Goal: Task Accomplishment & Management: Use online tool/utility

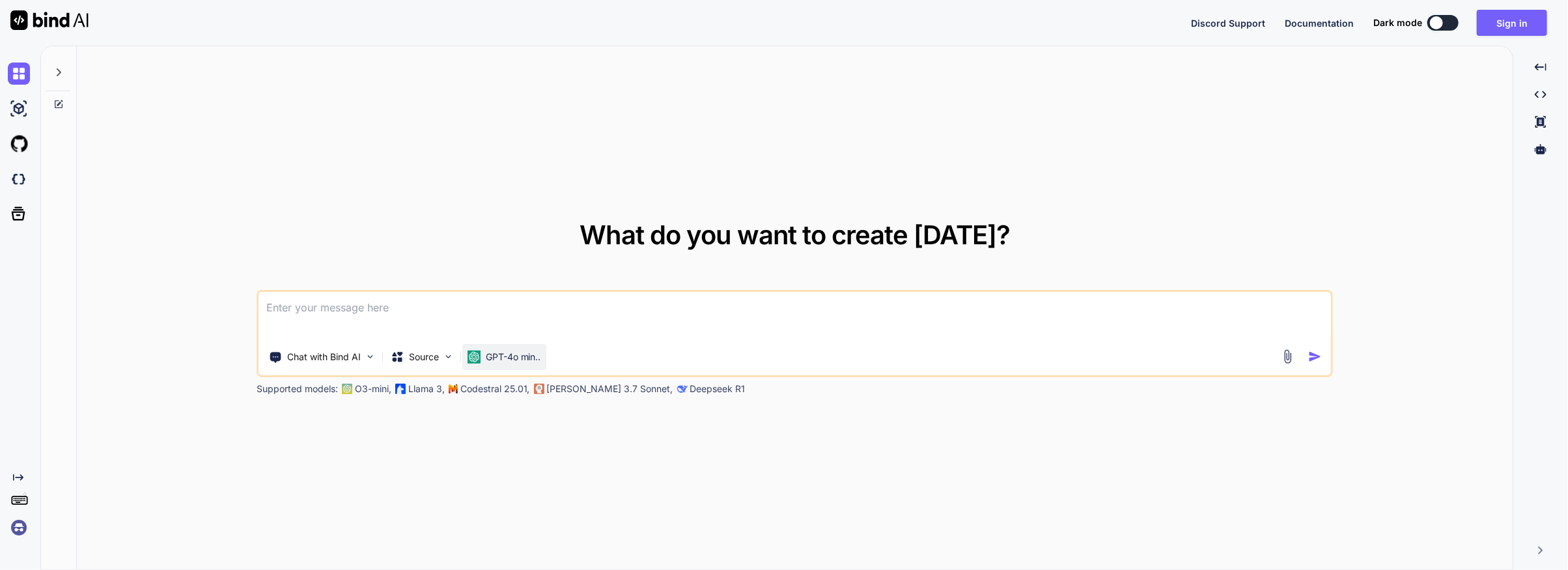
click at [533, 355] on p "GPT-4o min.." at bounding box center [513, 357] width 55 height 13
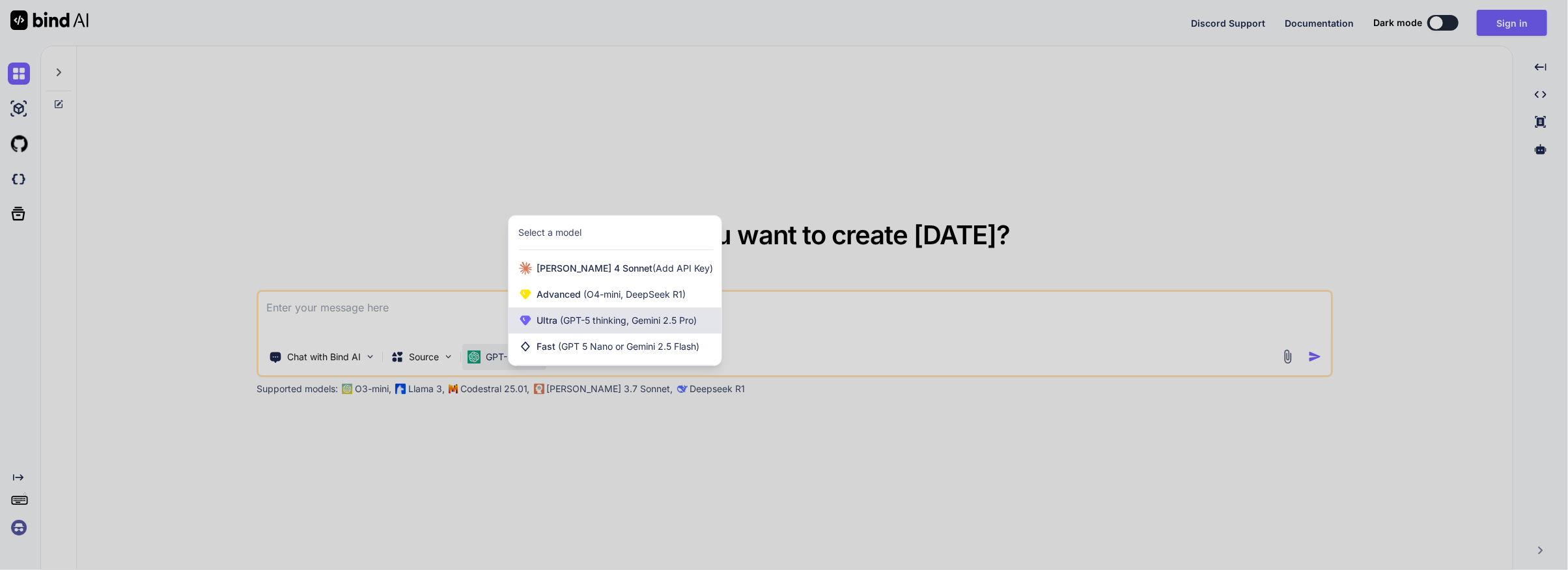
click at [573, 322] on span "(GPT-5 thinking, Gemini 2.5 Pro)" at bounding box center [627, 320] width 140 height 11
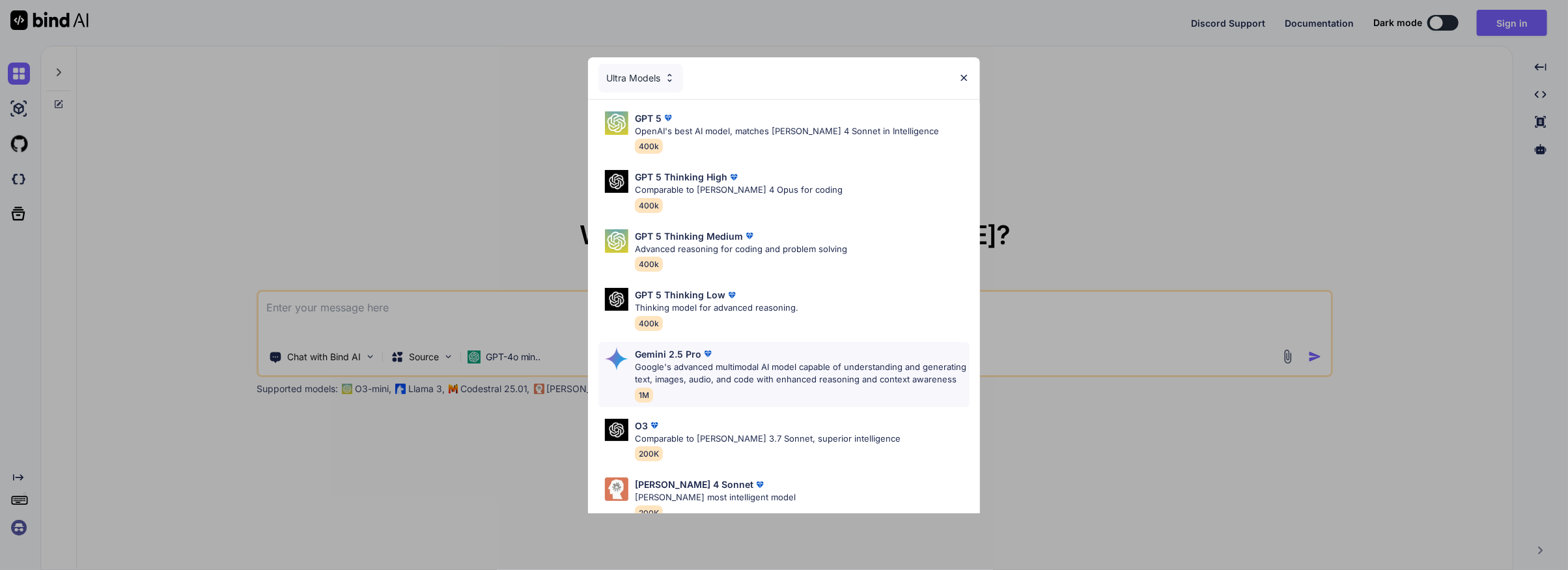
click at [690, 371] on p "Google's advanced multimodal AI model capable of understanding and generating t…" at bounding box center [801, 373] width 334 height 25
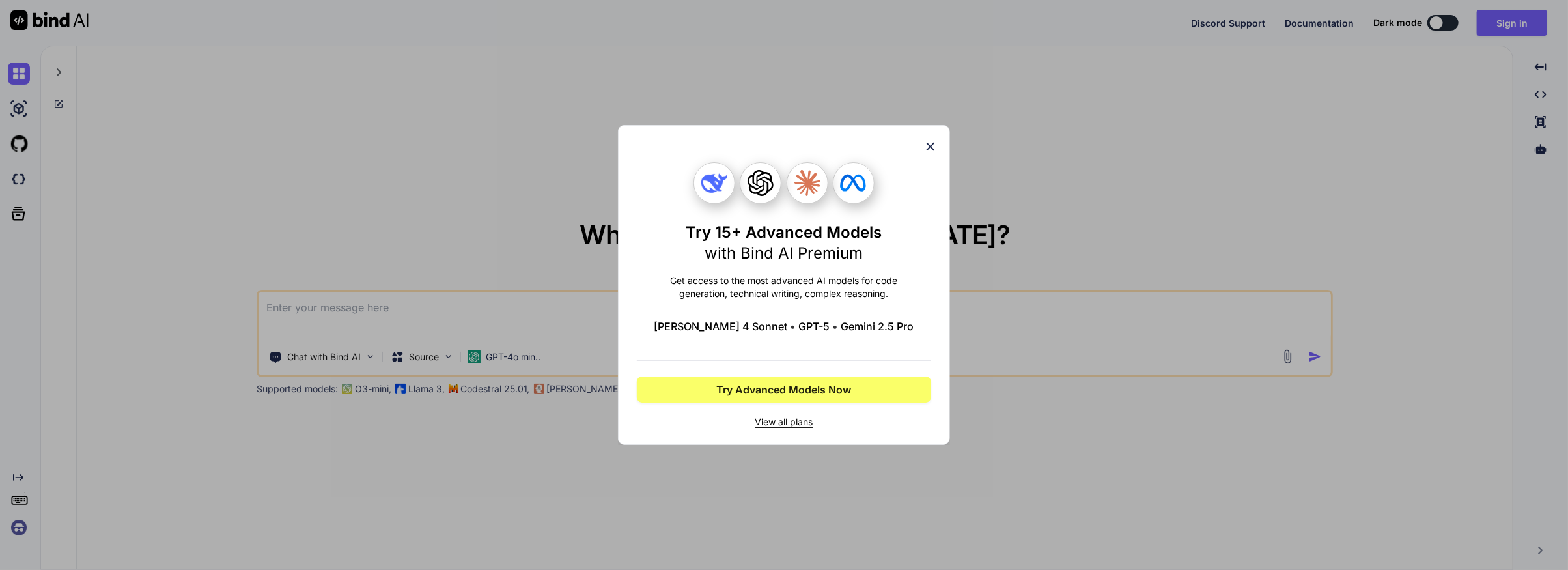
click at [932, 142] on icon at bounding box center [930, 147] width 14 height 14
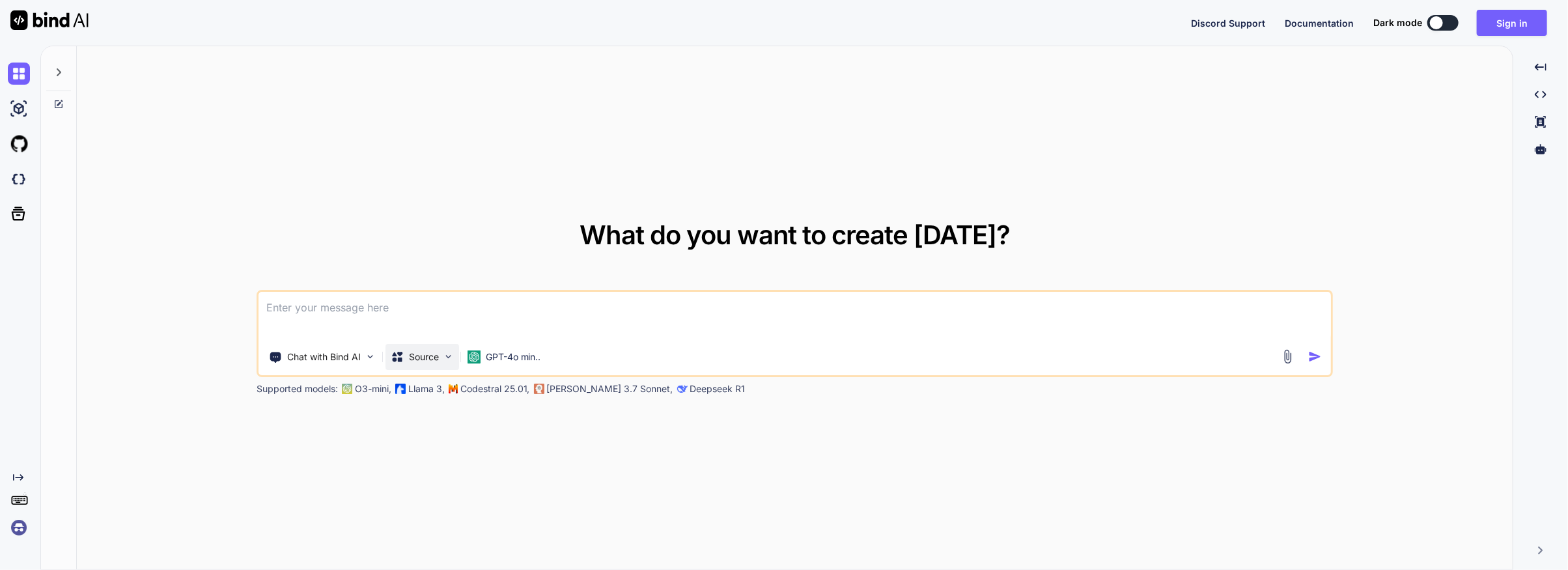
click at [441, 354] on div "Source" at bounding box center [423, 356] width 74 height 26
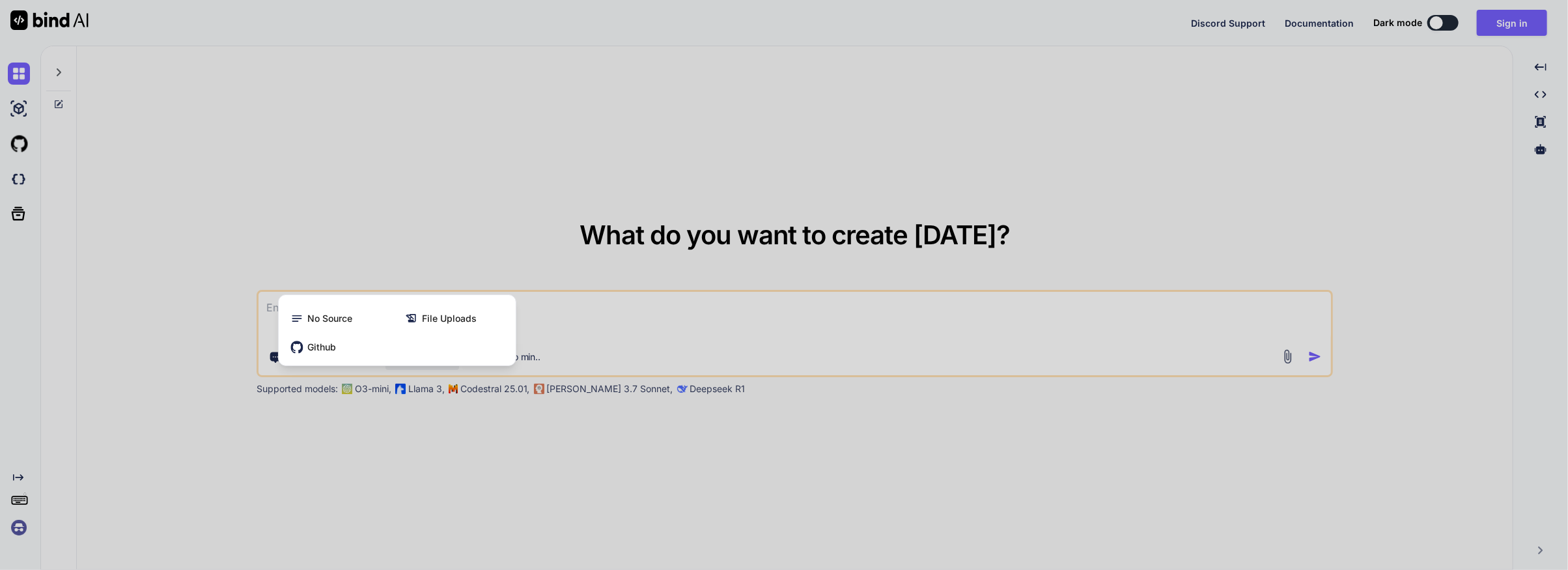
click at [651, 318] on div at bounding box center [784, 285] width 1568 height 570
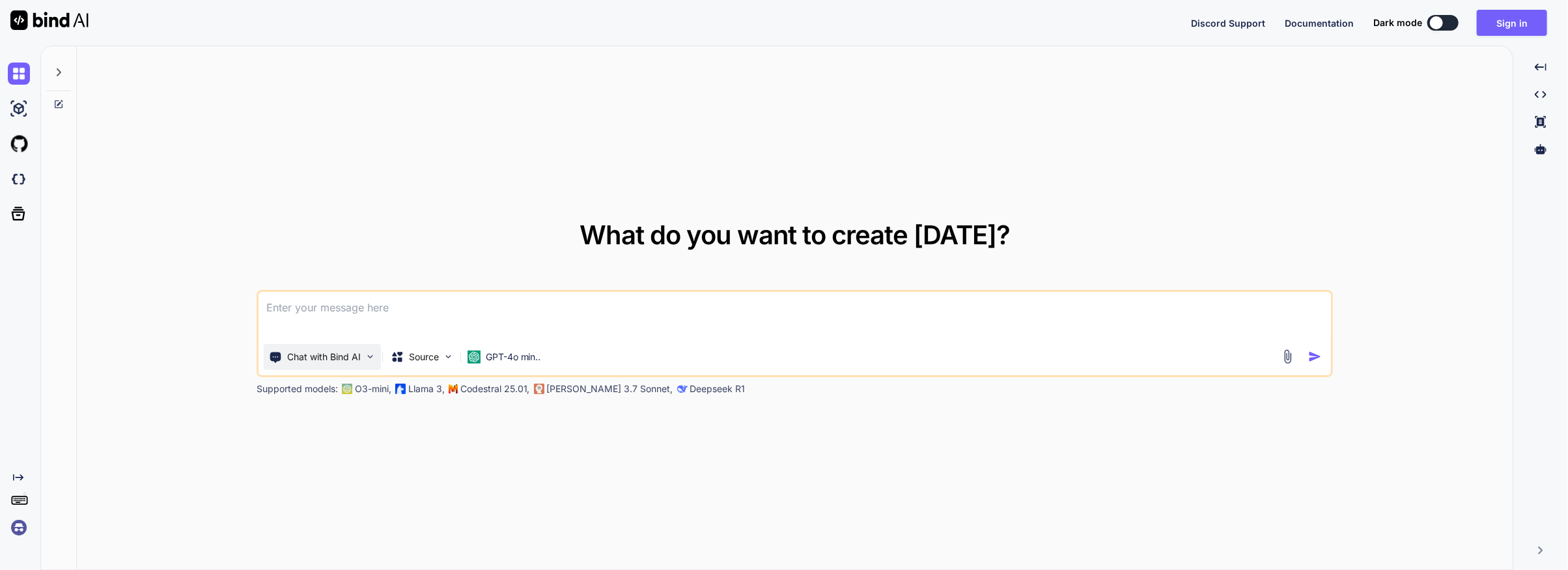
click at [371, 355] on img at bounding box center [370, 356] width 11 height 11
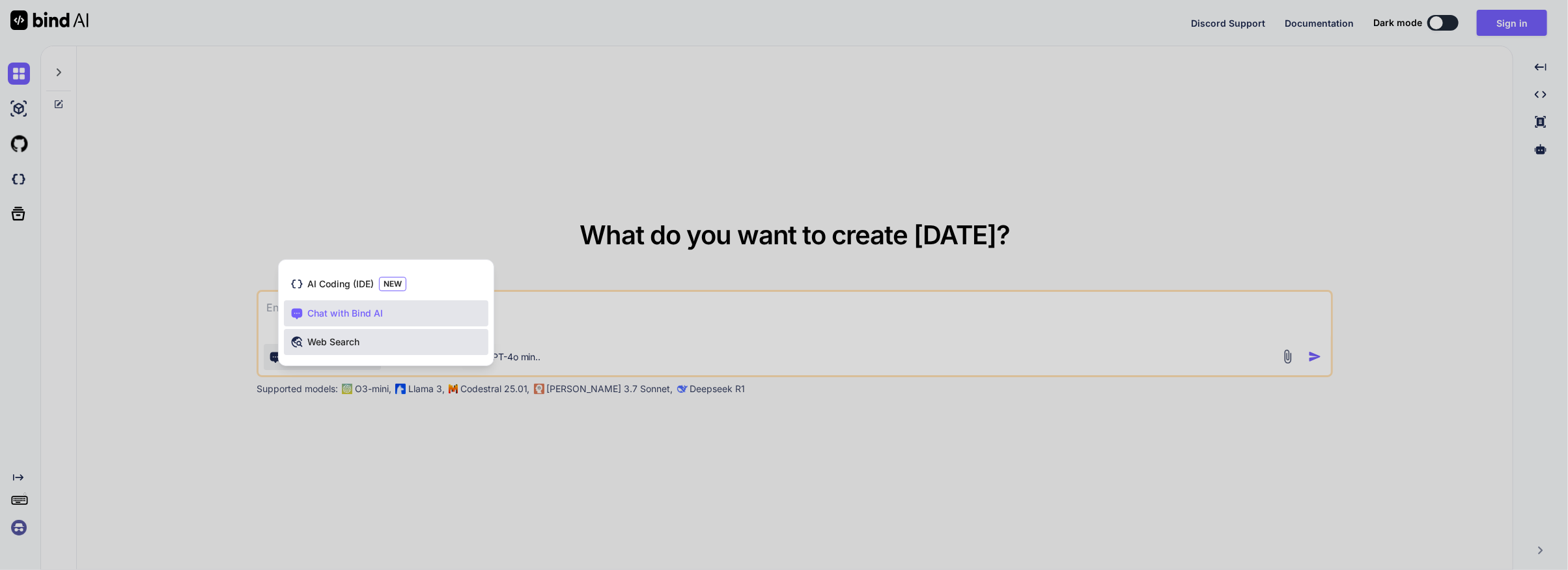
click at [323, 339] on span "Web Search" at bounding box center [333, 342] width 52 height 13
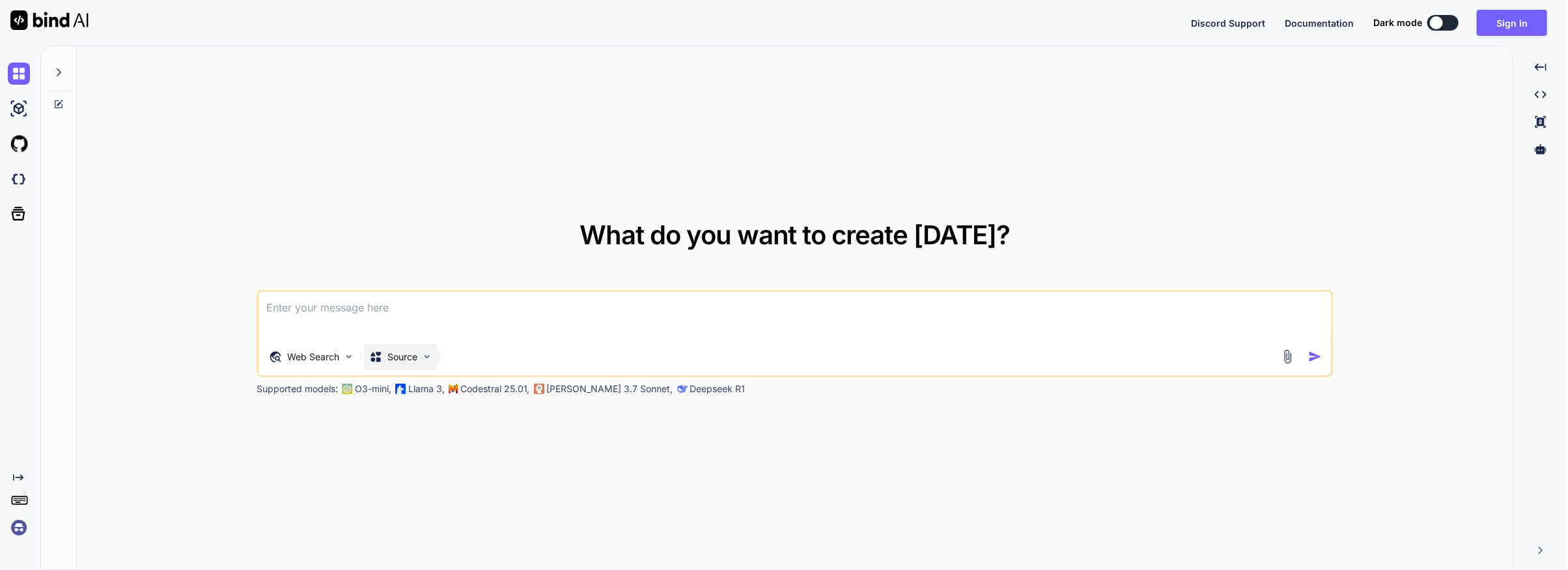
click at [419, 354] on div "Source" at bounding box center [401, 356] width 74 height 26
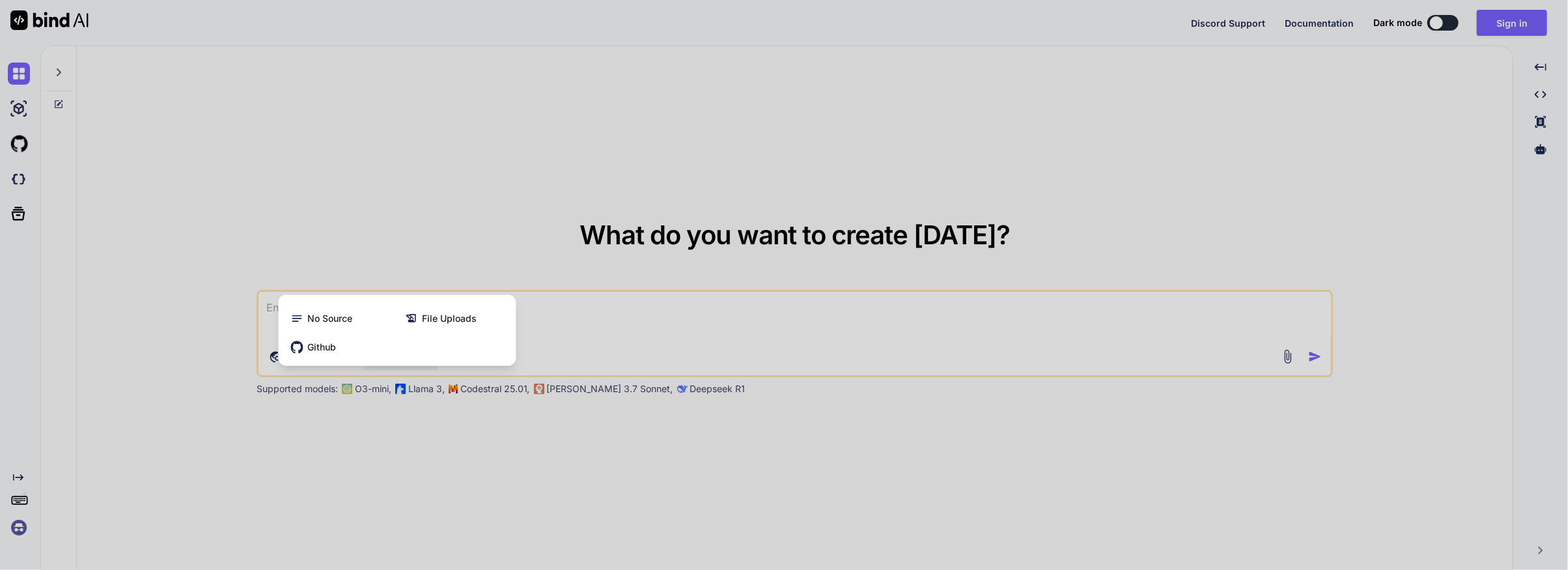
click at [559, 325] on div at bounding box center [784, 285] width 1568 height 570
type textarea "x"
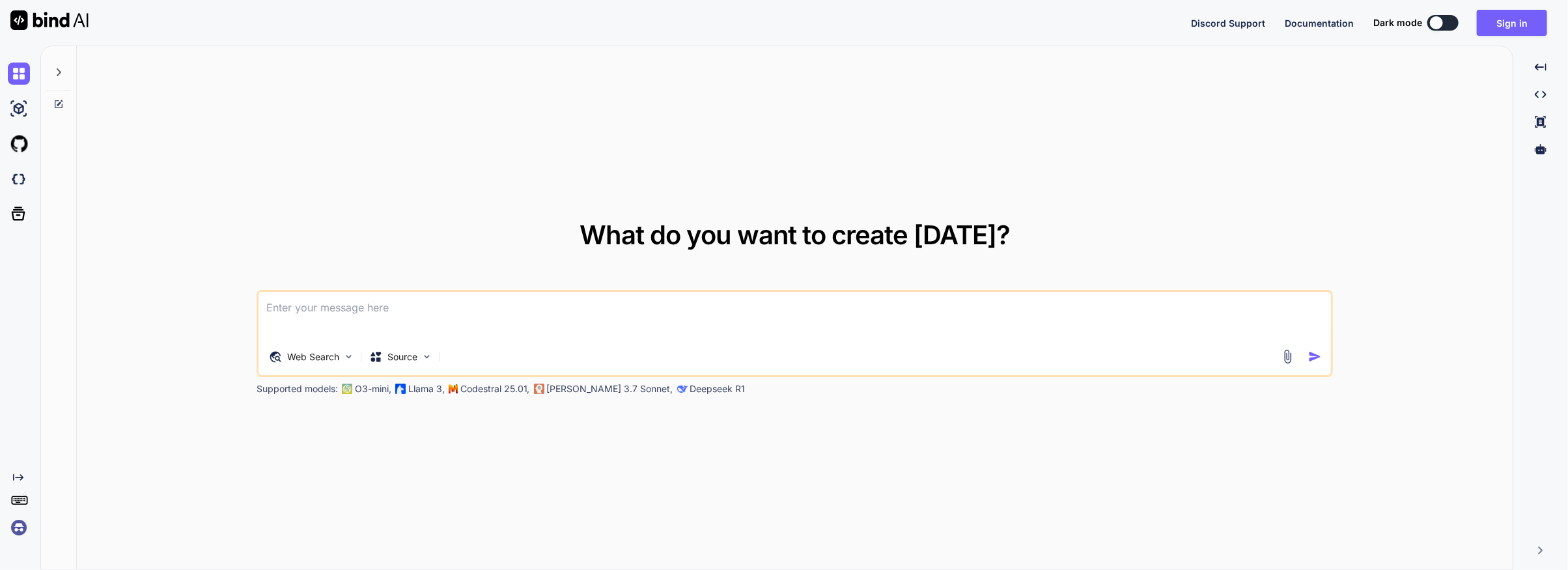
click at [276, 312] on textarea at bounding box center [795, 316] width 1073 height 48
paste textarea
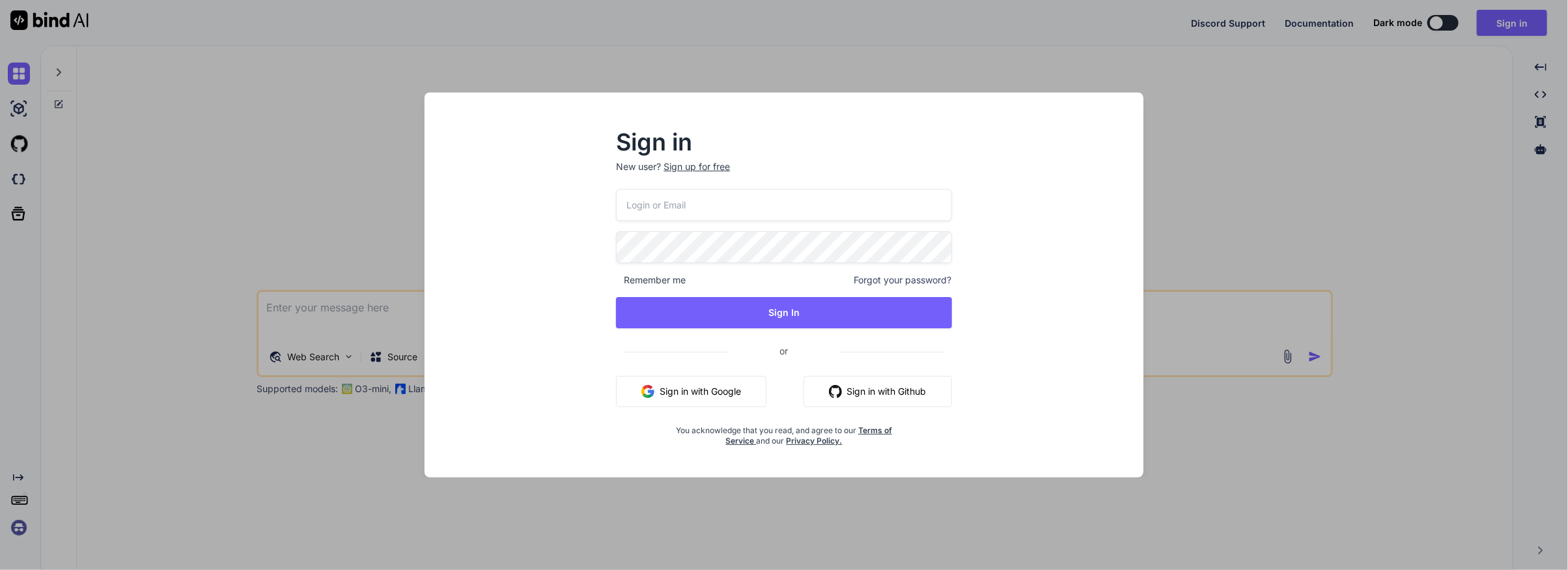
click at [704, 389] on button "Sign in with Google" at bounding box center [690, 391] width 150 height 32
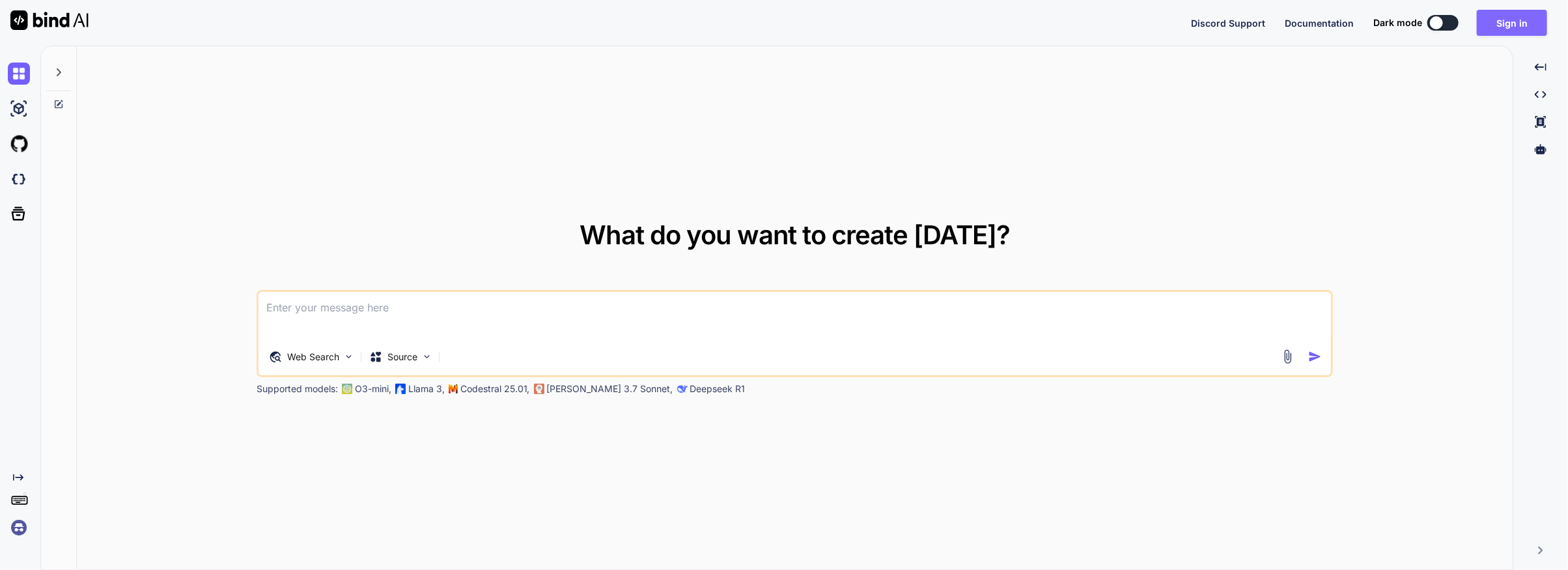
click at [1520, 22] on button "Sign in" at bounding box center [1511, 23] width 70 height 26
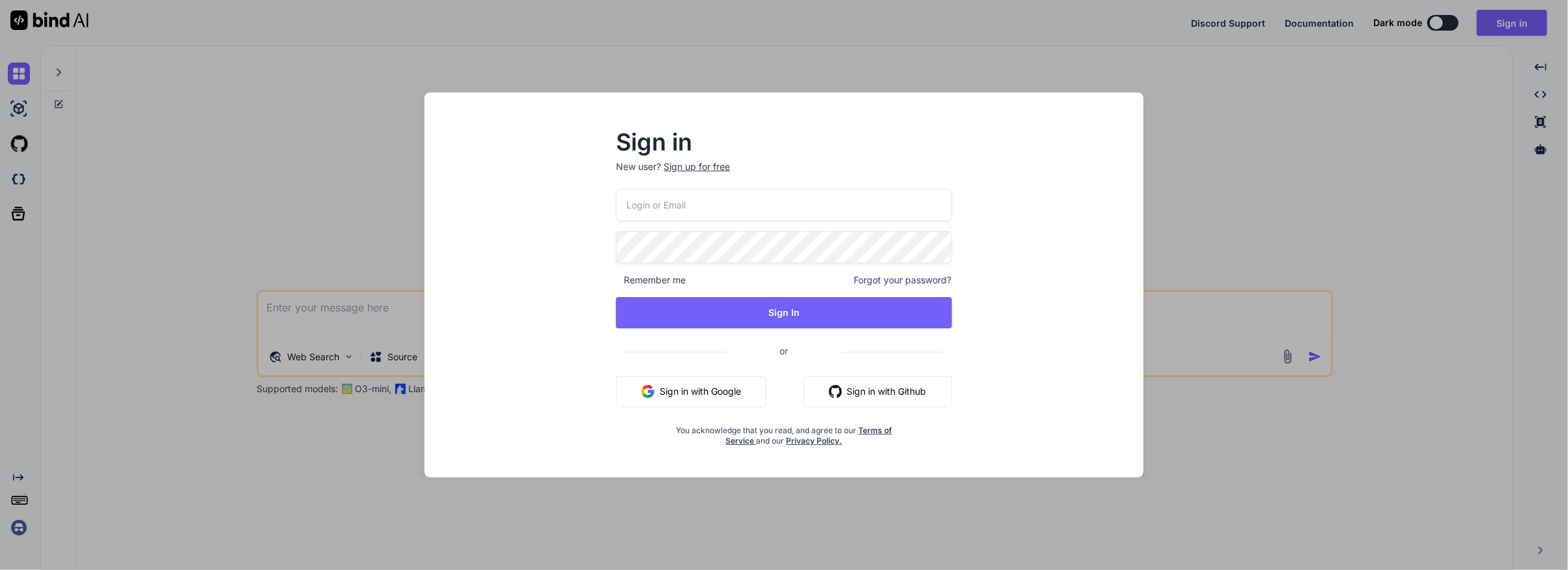
click at [705, 393] on button "Sign in with Google" at bounding box center [690, 391] width 150 height 32
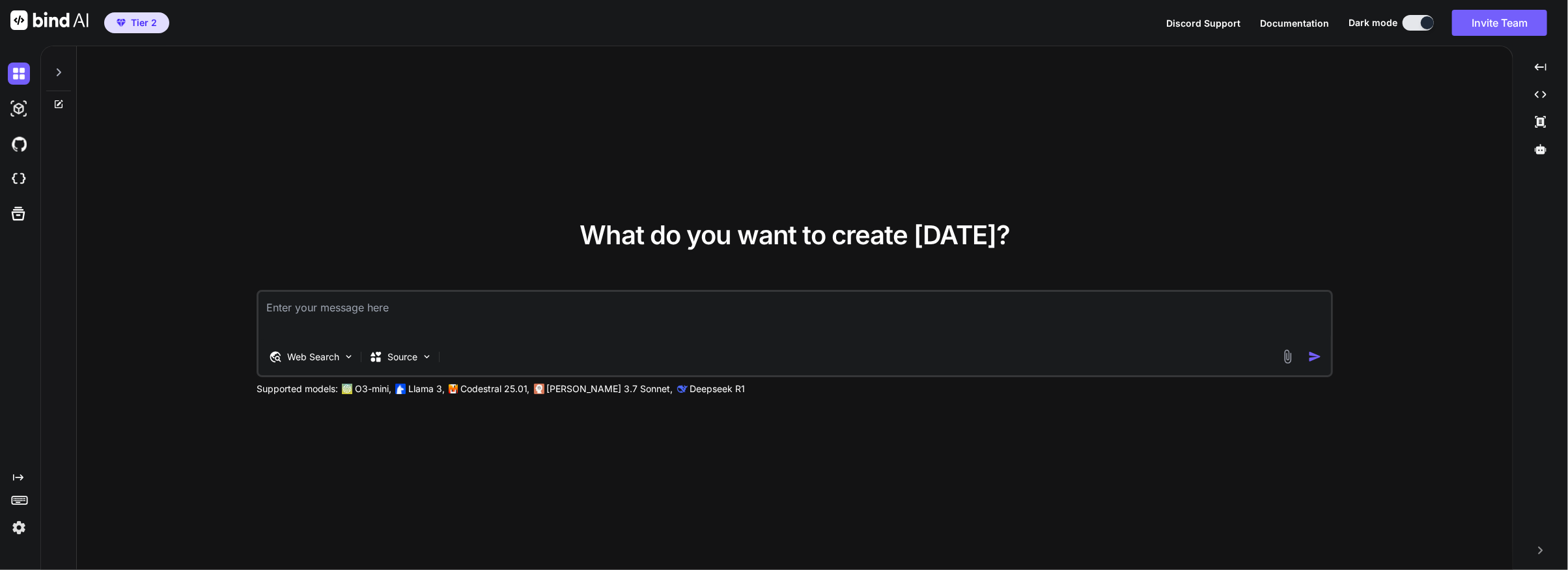
click at [285, 308] on textarea at bounding box center [795, 316] width 1073 height 48
paste textarea "Vorrei creare una Web app self contained in html che: - archivi le scadenze di …"
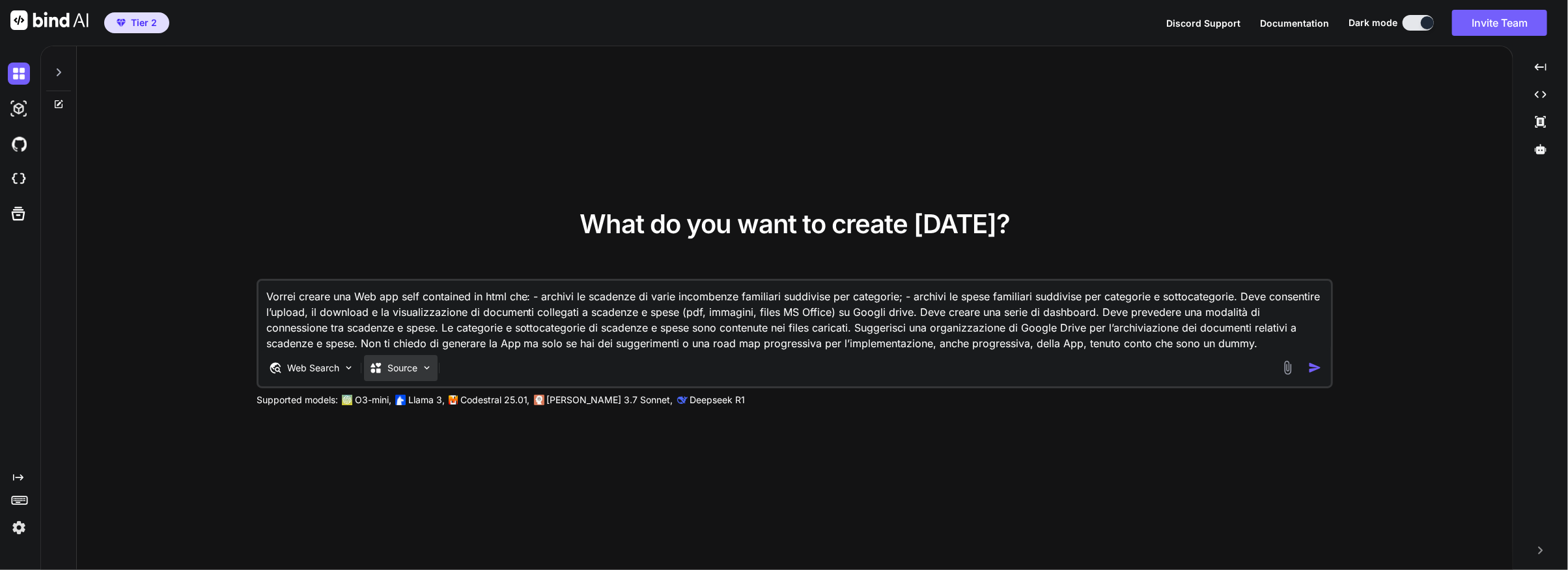
type textarea "Vorrei creare una Web app self contained in html che: - archivi le scadenze di …"
click at [424, 367] on img at bounding box center [426, 368] width 11 height 11
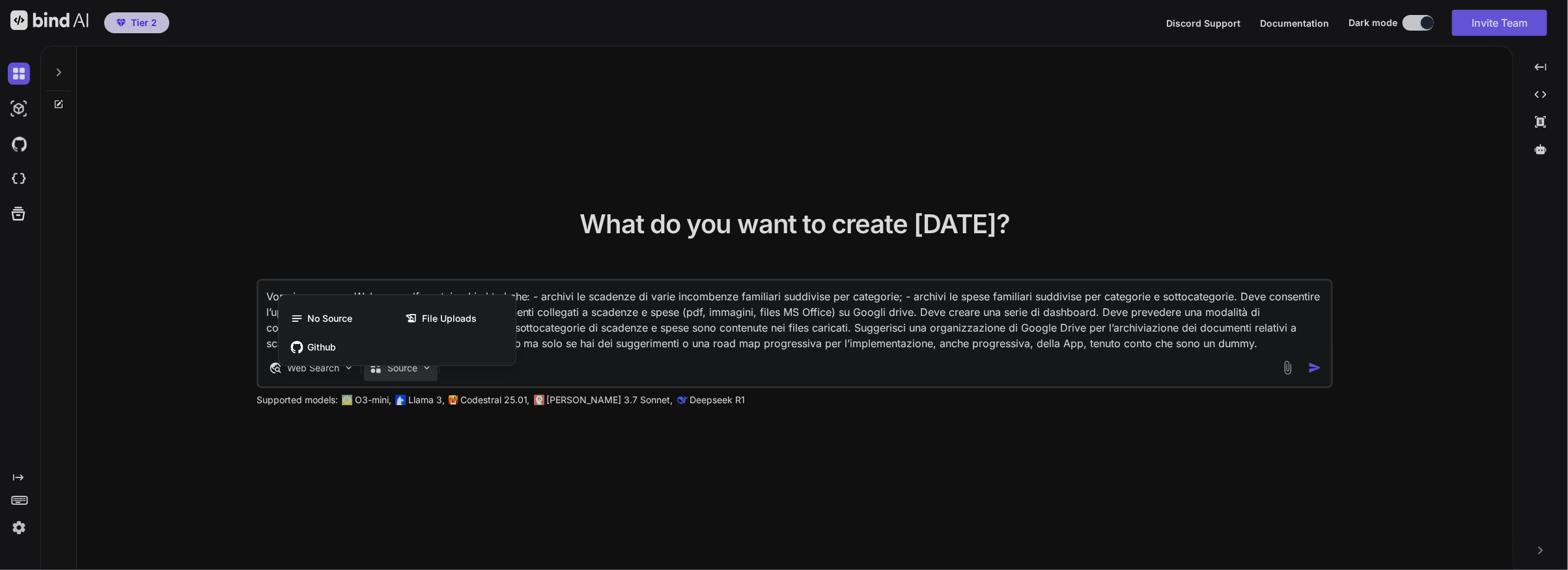
click at [833, 349] on div at bounding box center [784, 285] width 1568 height 570
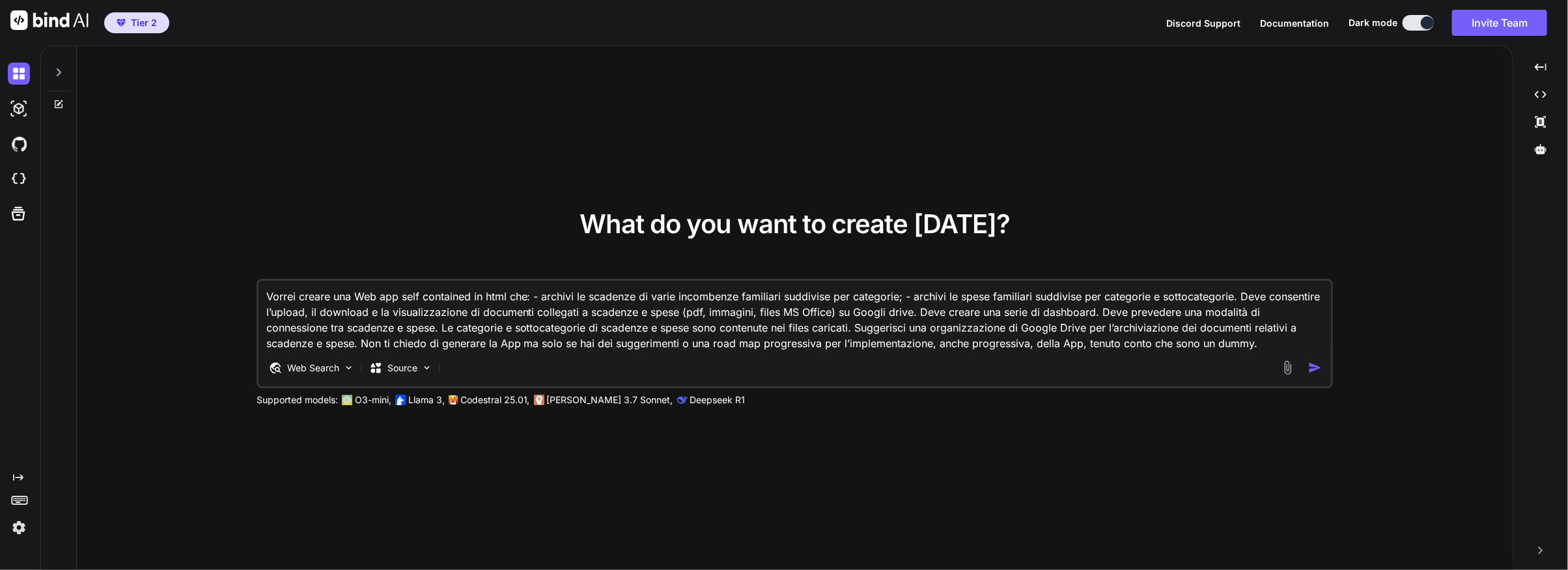
click at [1312, 367] on img "button" at bounding box center [1314, 367] width 14 height 14
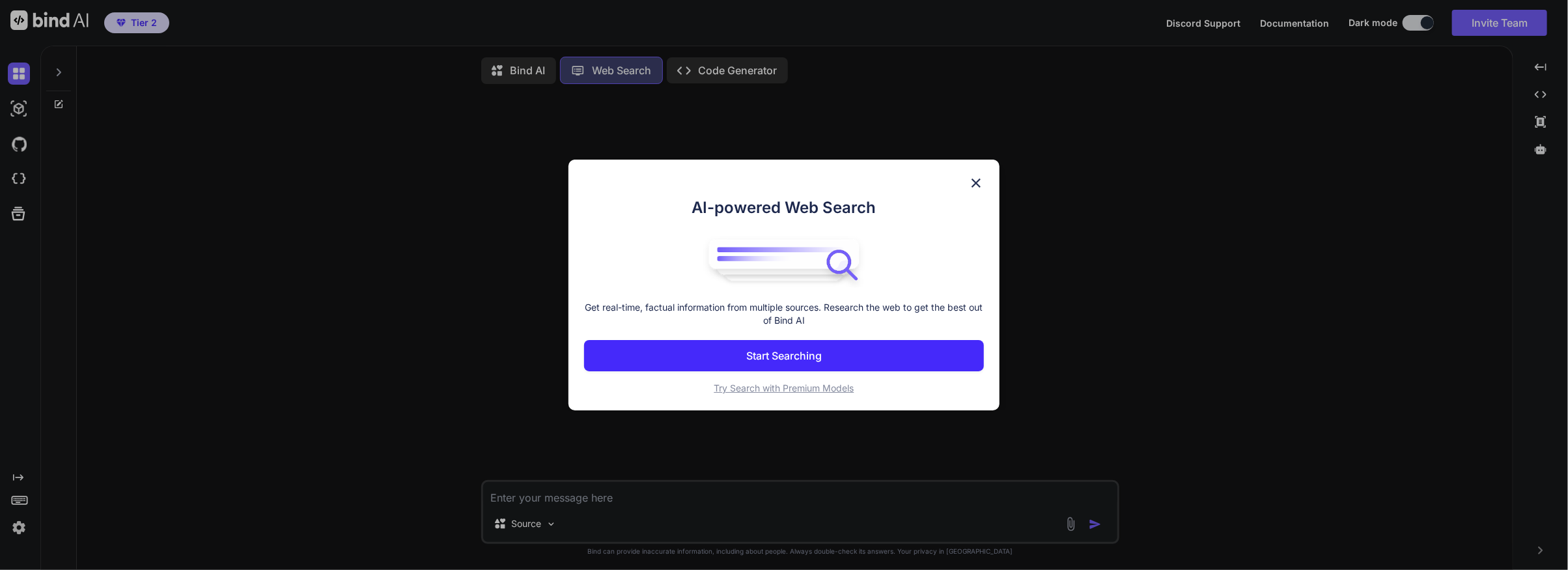
scroll to position [5, 0]
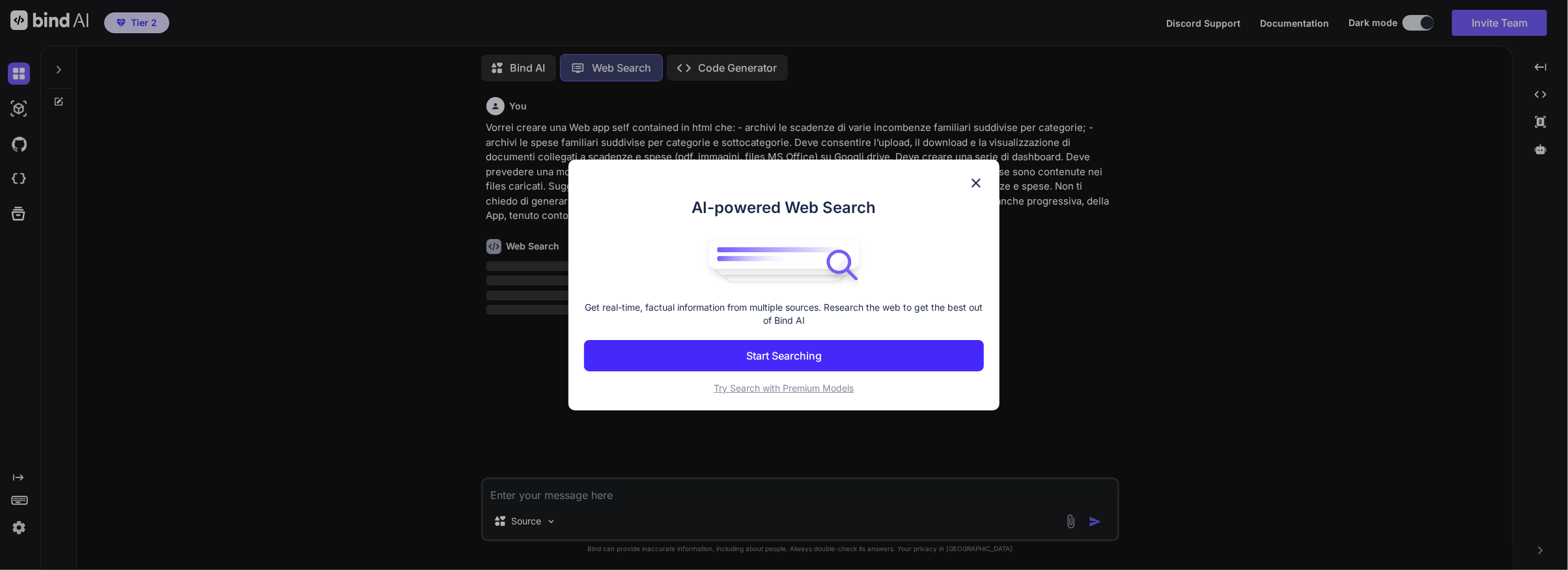
click at [766, 354] on p "Start Searching" at bounding box center [784, 355] width 76 height 15
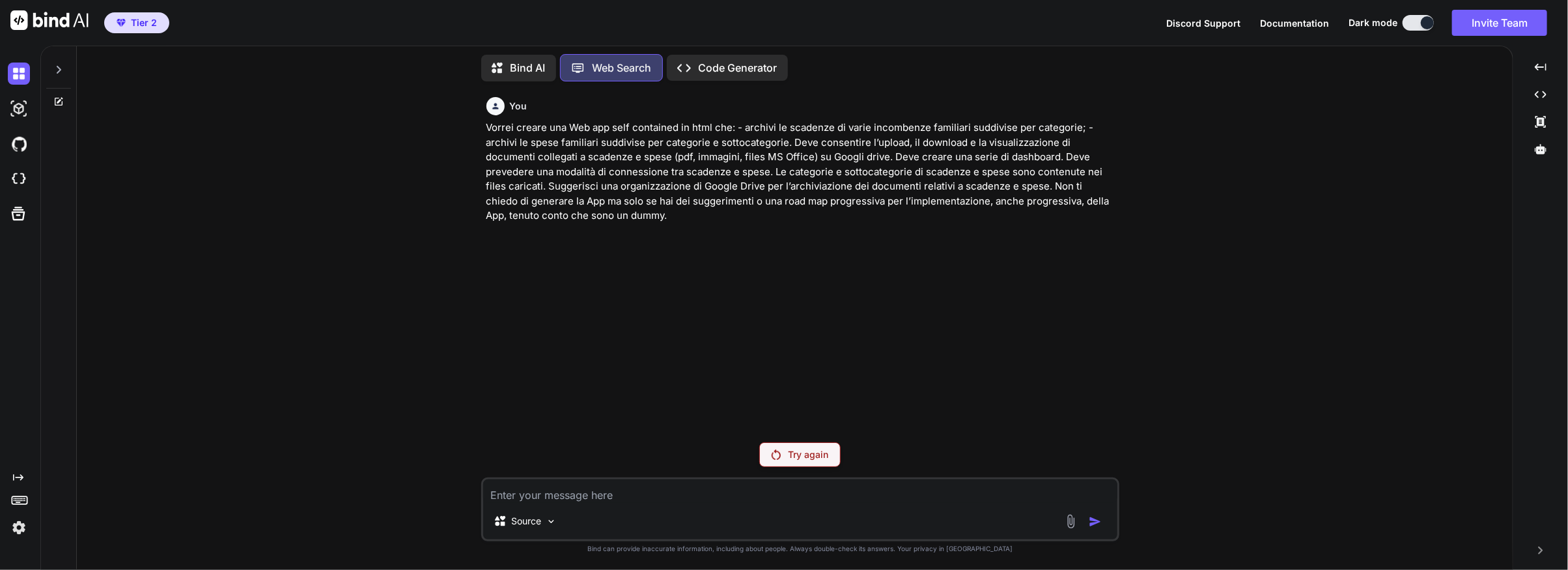
click at [797, 456] on p "Try again" at bounding box center [808, 455] width 41 height 13
click at [588, 496] on textarea at bounding box center [800, 492] width 634 height 23
paste textarea "Vorrei creare una Web app self contained in html che: - archivi le scadenze di …"
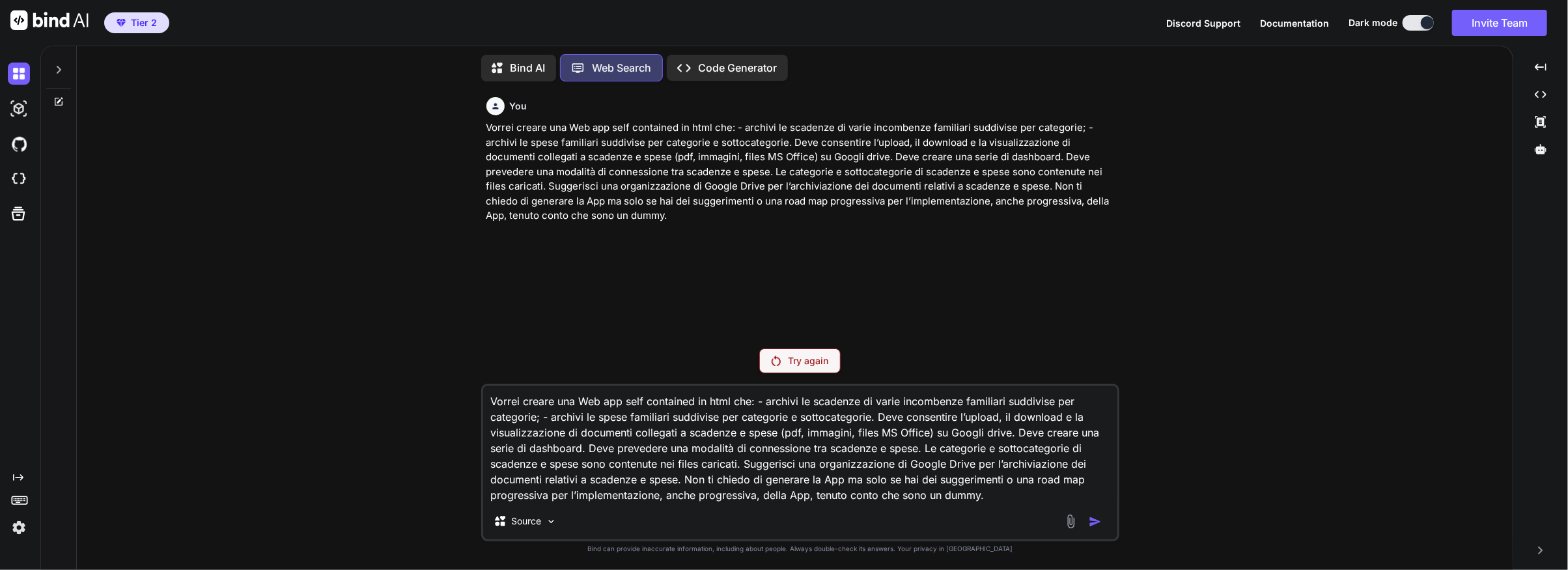
click at [979, 433] on textarea "Vorrei creare una Web app self contained in html che: - archivi le scadenze di …" at bounding box center [800, 445] width 634 height 117
click at [1007, 481] on textarea "Vorrei creare una Web app self contained in html che: - archivi le scadenze di …" at bounding box center [800, 445] width 634 height 117
type textarea "Vorrei creare una Web app self contained in html che: - archivi le scadenze di …"
click at [897, 476] on textarea "Vorrei creare una Web app self contained in html che: - archivi le scadenze di …" at bounding box center [800, 445] width 634 height 117
drag, startPoint x: 1007, startPoint y: 491, endPoint x: 477, endPoint y: 392, distance: 539.2
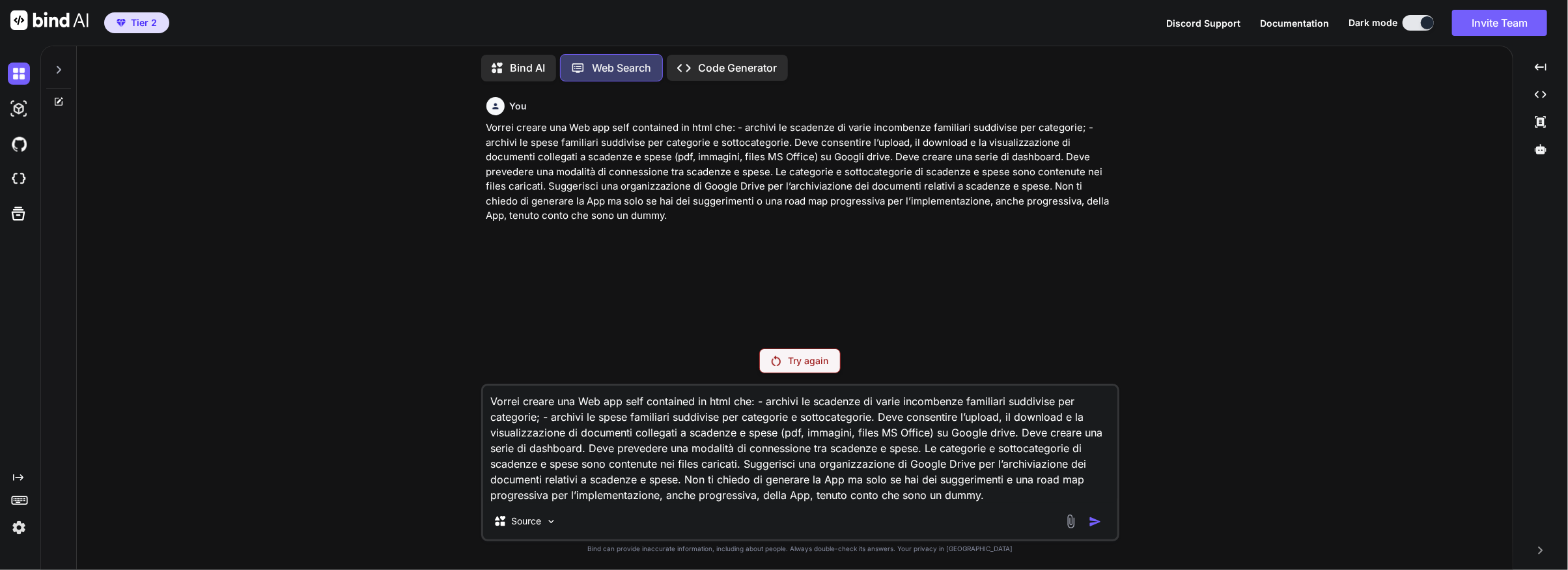
click at [477, 392] on div "You Vorrei creare una Web app self contained in html che: - archivi le scadenze…" at bounding box center [799, 331] width 1425 height 478
